Goal: Transaction & Acquisition: Purchase product/service

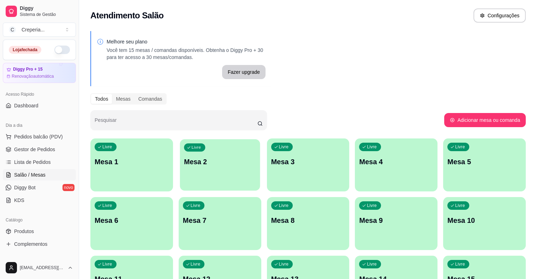
click at [212, 159] on p "Mesa 2" at bounding box center [220, 162] width 72 height 10
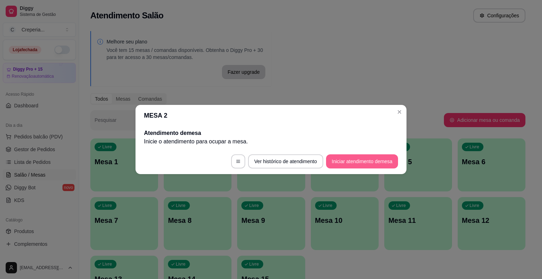
click at [338, 163] on button "Iniciar atendimento de mesa" at bounding box center [362, 161] width 72 height 14
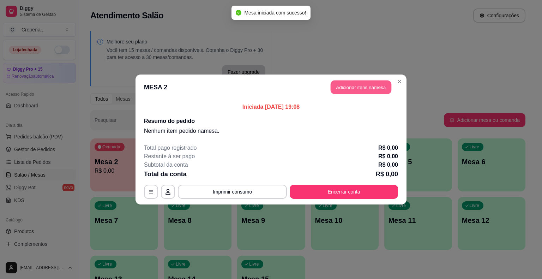
click at [342, 85] on button "Adicionar itens na mesa" at bounding box center [361, 87] width 61 height 14
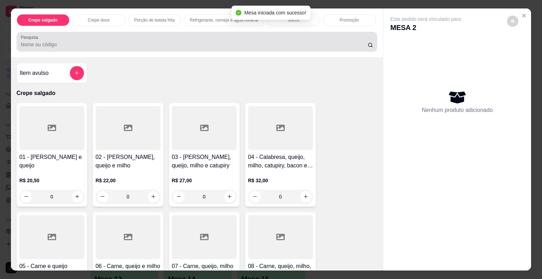
click at [206, 44] on input "Pesquisa" at bounding box center [194, 44] width 347 height 7
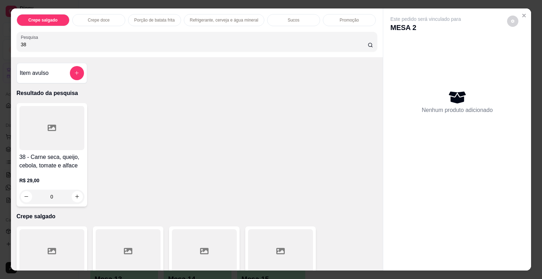
type input "38"
click at [61, 131] on div at bounding box center [51, 128] width 65 height 44
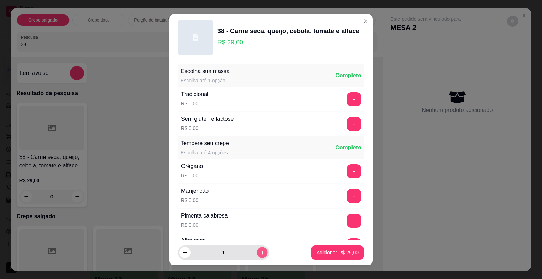
click at [257, 248] on button "increase-product-quantity" at bounding box center [262, 252] width 11 height 11
type input "2"
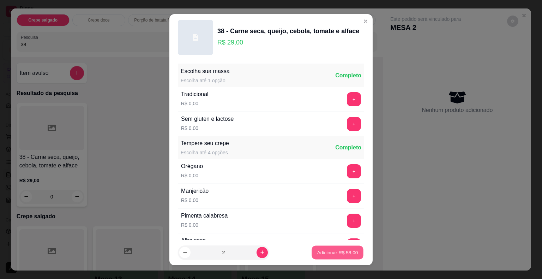
click at [321, 255] on p "Adicionar R$ 58,00" at bounding box center [337, 252] width 41 height 7
type input "2"
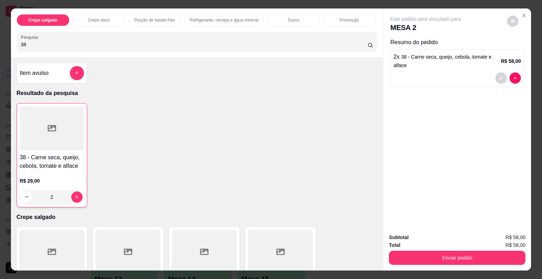
drag, startPoint x: 29, startPoint y: 46, endPoint x: 0, endPoint y: 49, distance: 29.1
click at [0, 49] on div "Crepe salgado Crepe doce Porção de batata frita Refrigerante, cerveja e água mi…" at bounding box center [271, 139] width 542 height 279
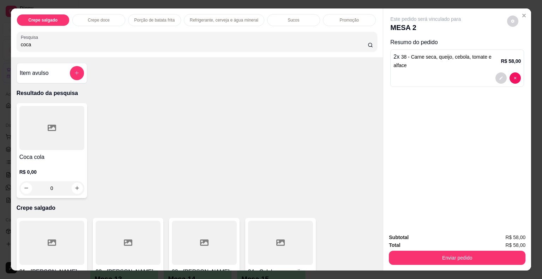
type input "coca"
click at [62, 132] on div at bounding box center [51, 128] width 65 height 44
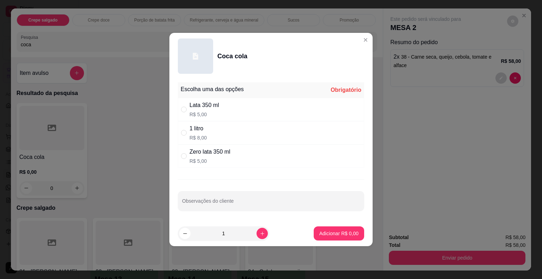
click at [205, 154] on div "Zero lata 350 ml" at bounding box center [209, 151] width 41 height 8
radio input "true"
click at [346, 235] on p "Adicionar R$ 5,00" at bounding box center [338, 233] width 39 height 7
type input "1"
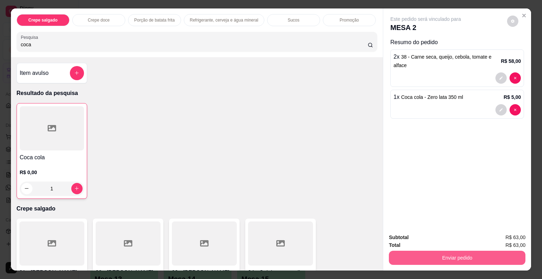
click at [428, 258] on button "Enviar pedido" at bounding box center [457, 258] width 137 height 14
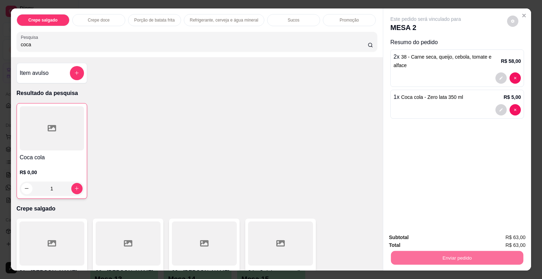
click at [422, 236] on button "Não registrar e enviar pedido" at bounding box center [433, 237] width 71 height 13
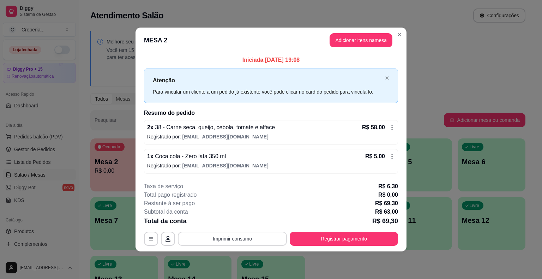
click at [252, 236] on button "Imprimir consumo" at bounding box center [232, 238] width 109 height 14
click at [243, 221] on button "IMPRESSORA" at bounding box center [234, 221] width 51 height 11
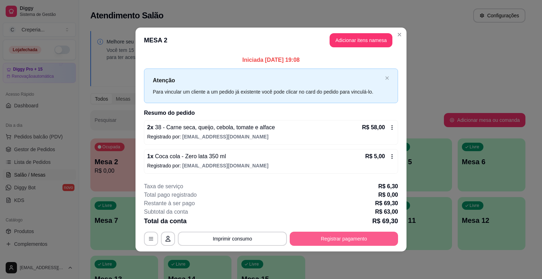
click at [368, 239] on button "Registrar pagamento" at bounding box center [344, 238] width 108 height 14
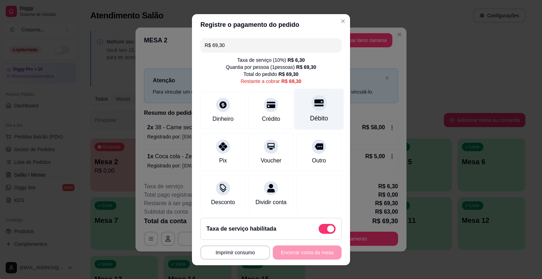
click at [311, 114] on div "Débito" at bounding box center [319, 118] width 18 height 9
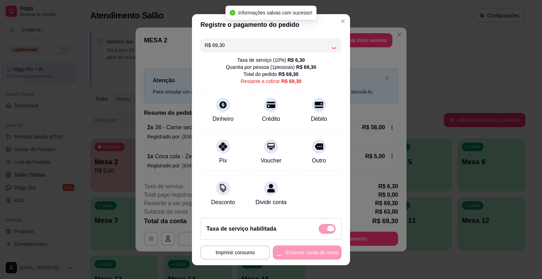
type input "R$ 0,00"
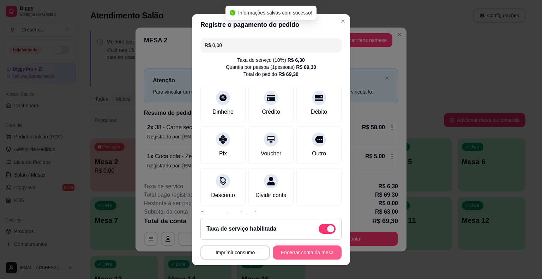
click at [302, 251] on button "Encerrar conta da mesa" at bounding box center [307, 252] width 69 height 14
